Goal: Task Accomplishment & Management: Manage account settings

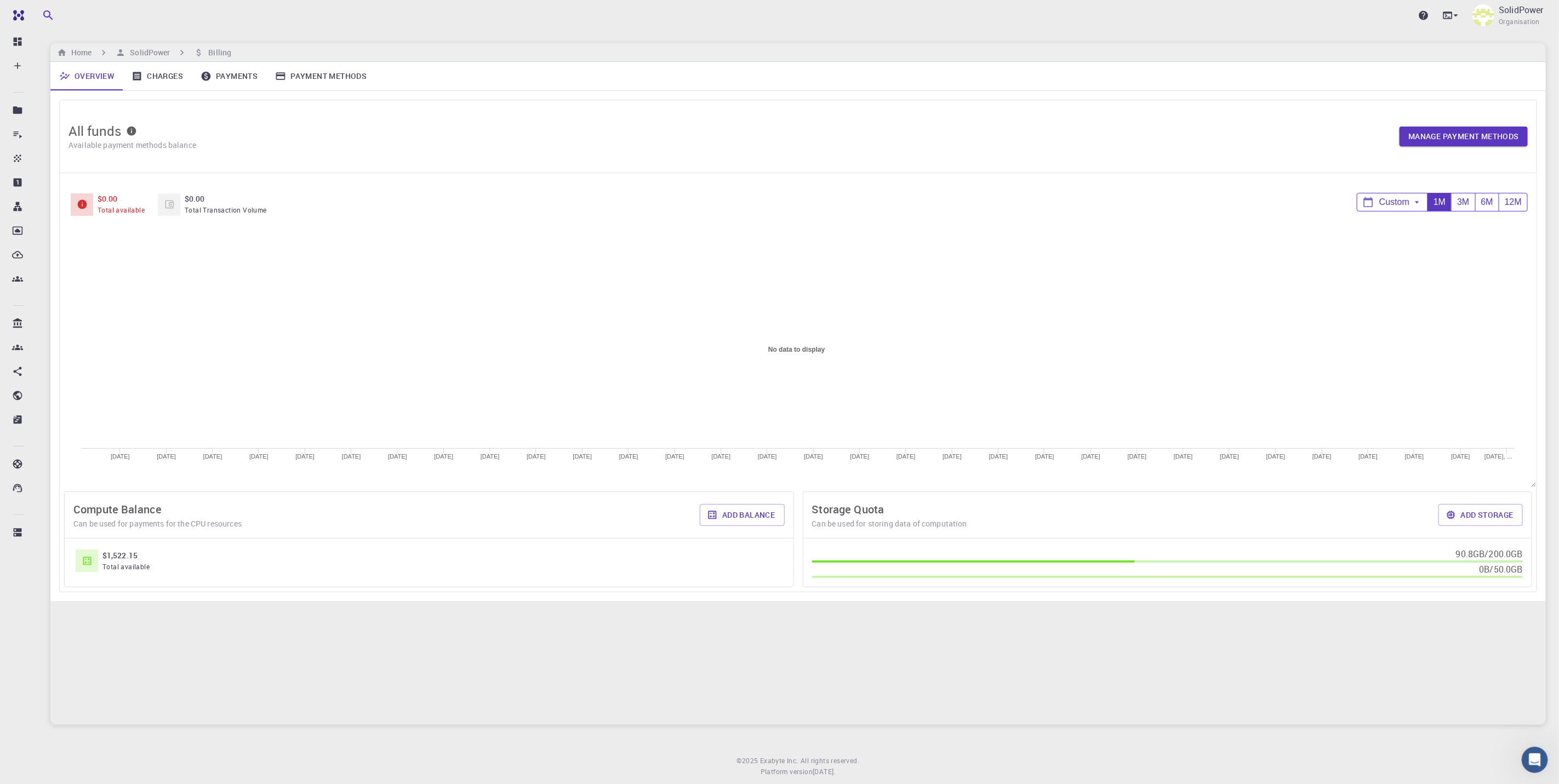
scroll to position [495, 0]
click at [172, 77] on link "Charges" at bounding box center [157, 76] width 69 height 28
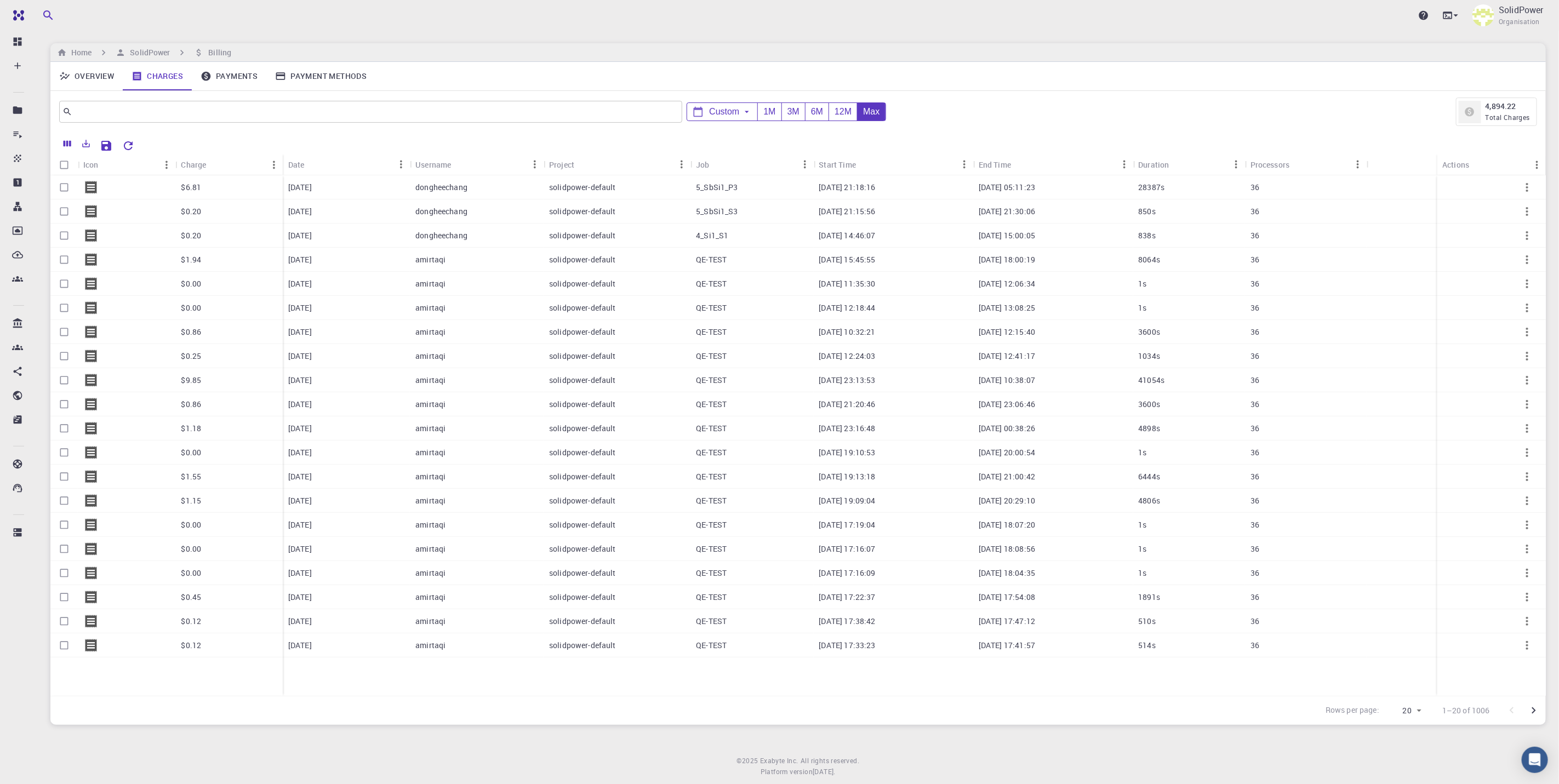
click at [1517, 114] on span "Total Charges" at bounding box center [1508, 117] width 44 height 8
click at [240, 74] on link "Payments" at bounding box center [229, 76] width 74 height 28
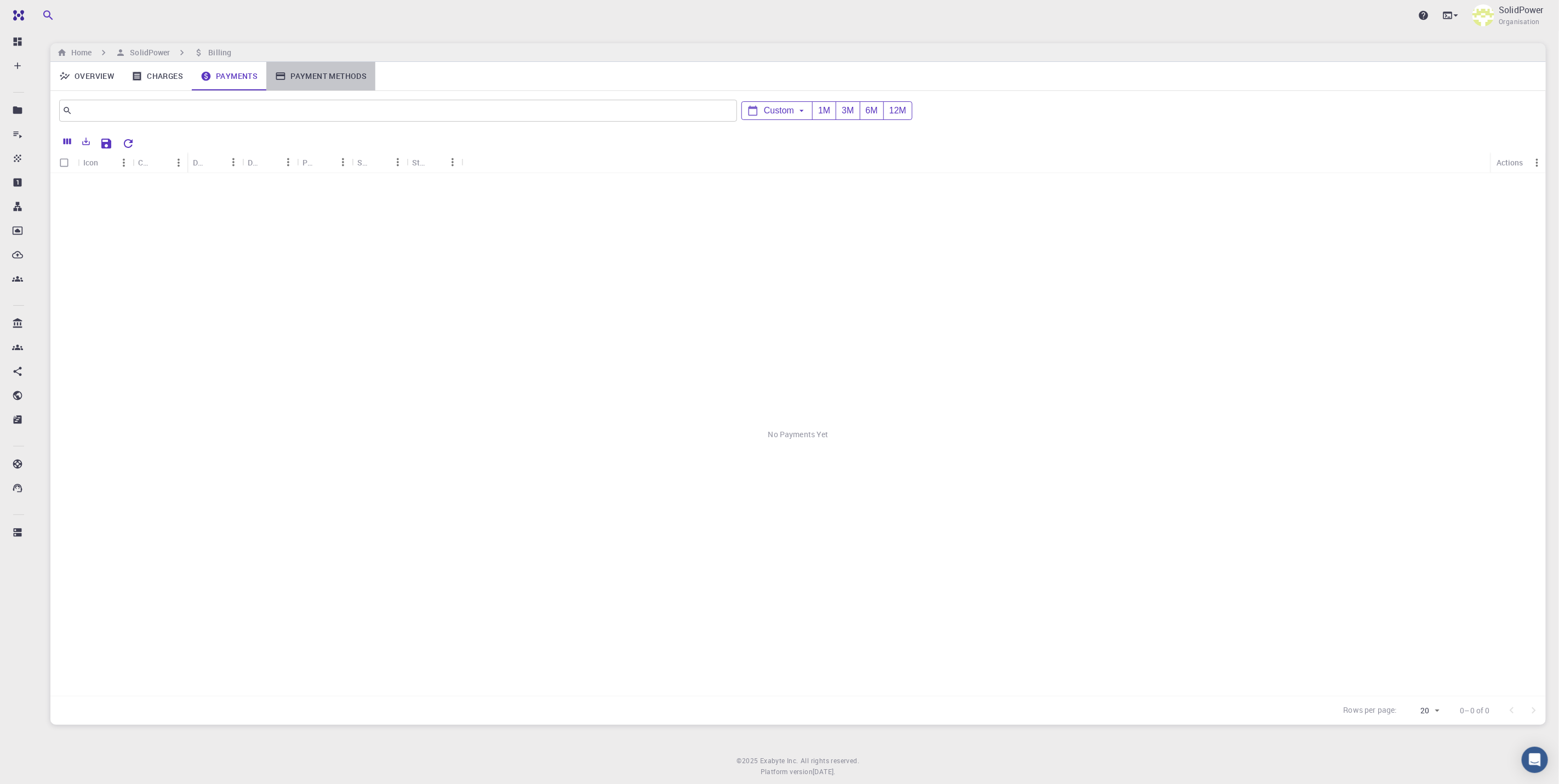
click at [347, 82] on link "Payment Methods" at bounding box center [321, 76] width 109 height 28
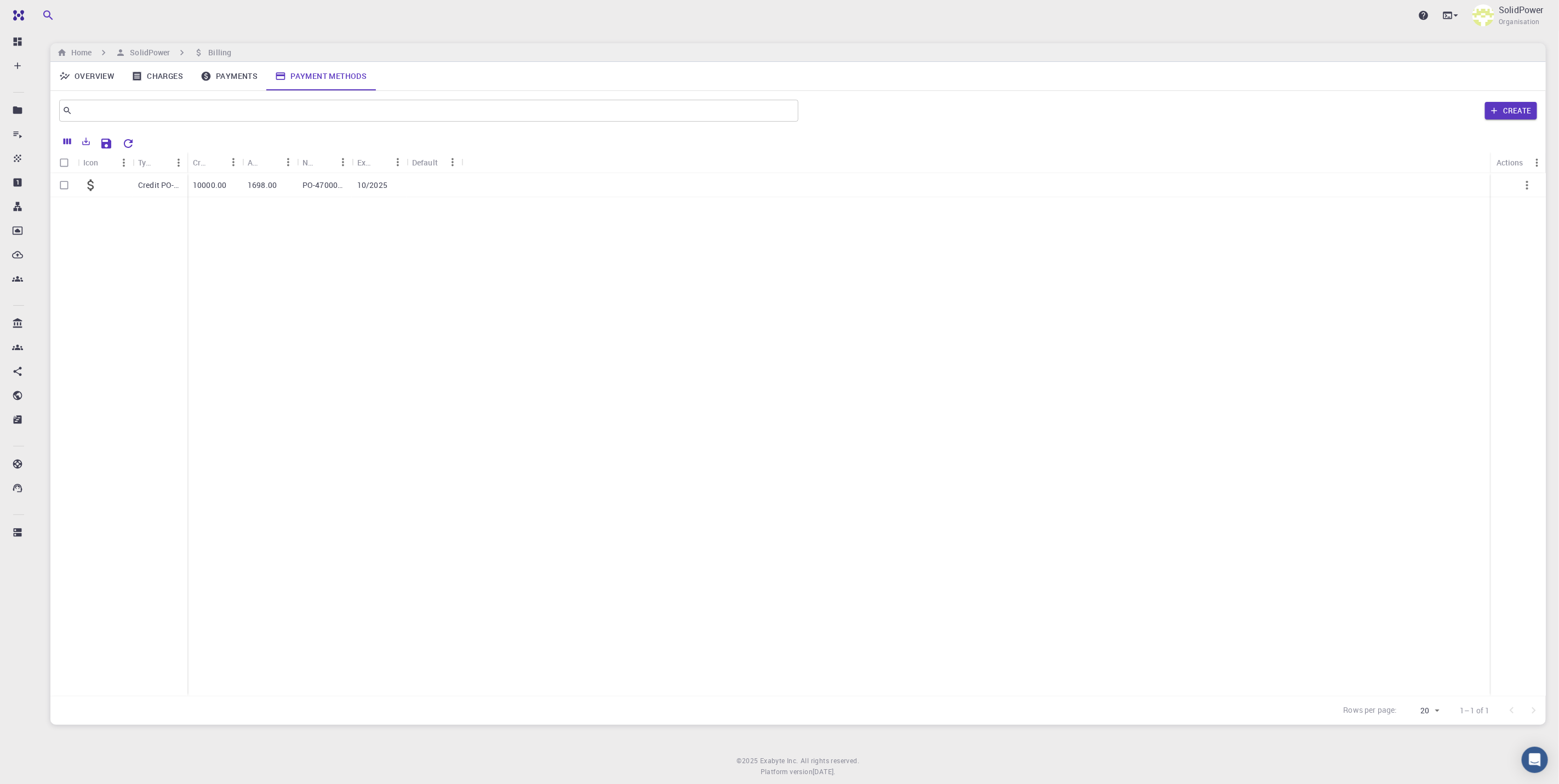
click at [378, 186] on p "10/2025" at bounding box center [372, 185] width 30 height 11
click at [240, 71] on link "Payments" at bounding box center [229, 76] width 74 height 28
click at [166, 80] on link "Charges" at bounding box center [157, 76] width 69 height 28
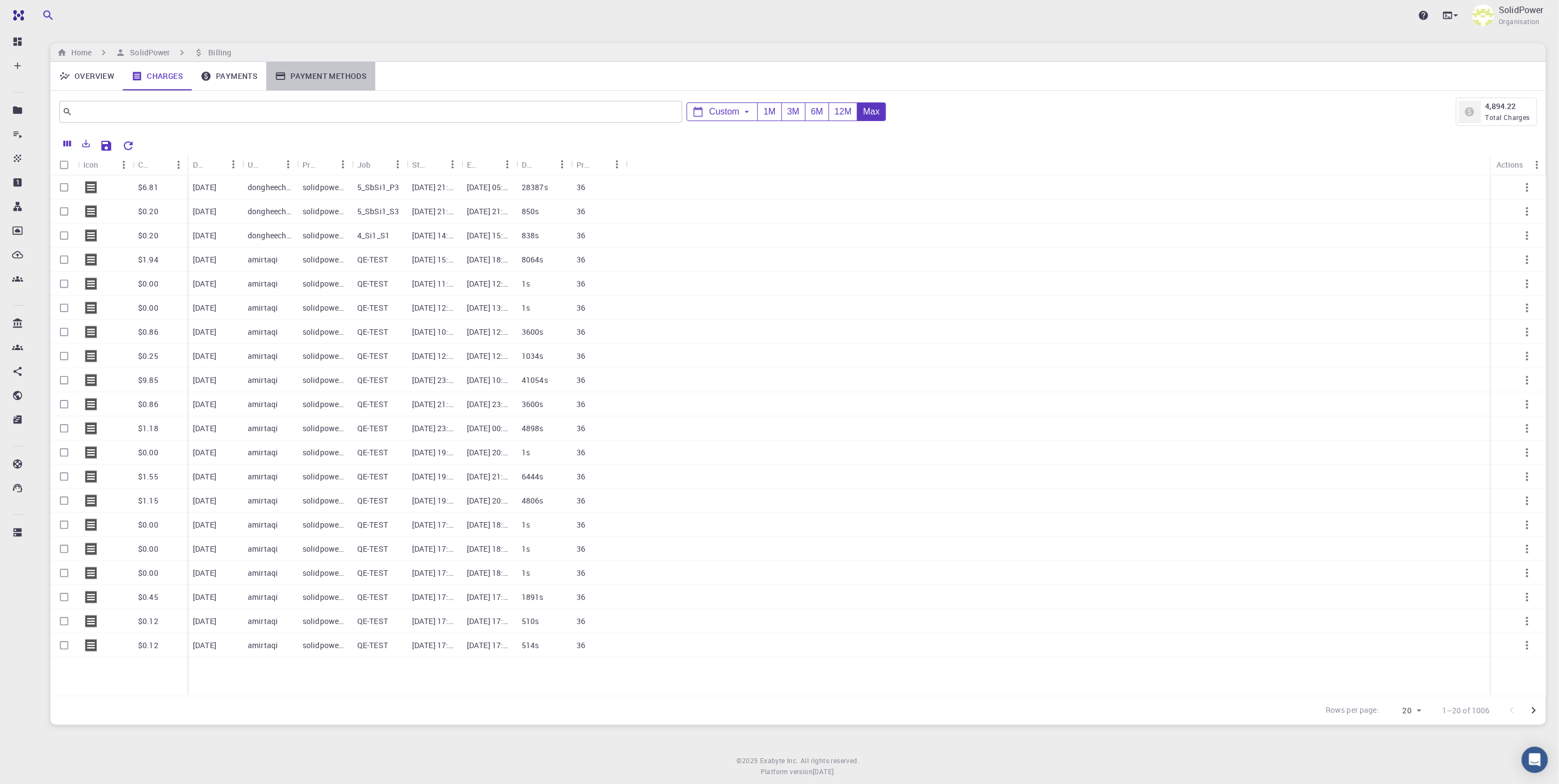
click at [339, 78] on link "Payment Methods" at bounding box center [321, 76] width 109 height 28
